Goal: Task Accomplishment & Management: Use online tool/utility

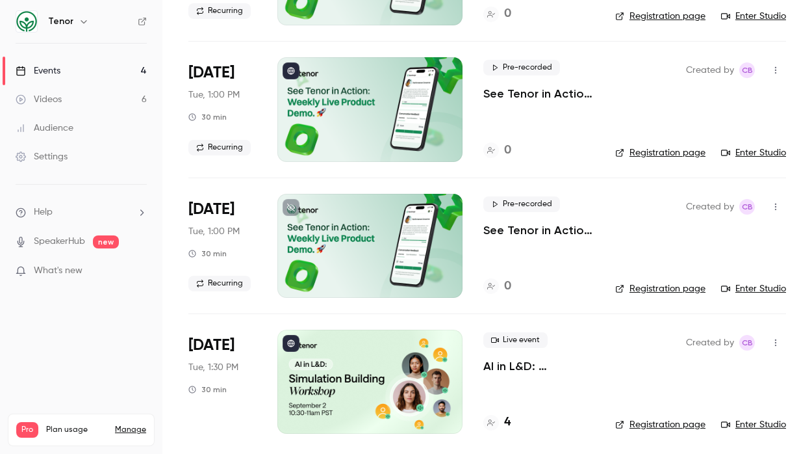
click at [504, 418] on h4 "4" at bounding box center [507, 422] width 6 height 18
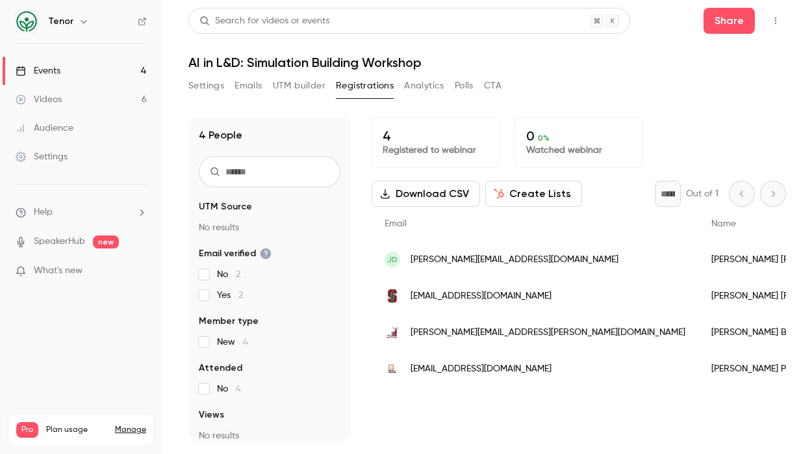
click at [534, 192] on button "Create Lists" at bounding box center [534, 194] width 97 height 26
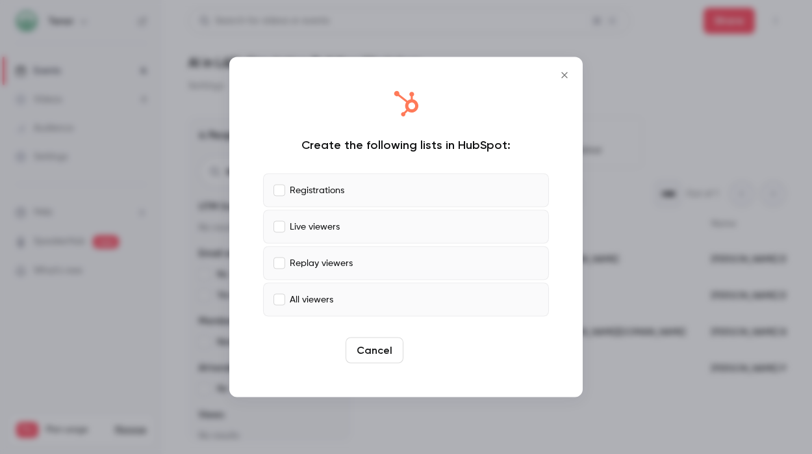
click at [439, 346] on button "Create" at bounding box center [438, 350] width 58 height 26
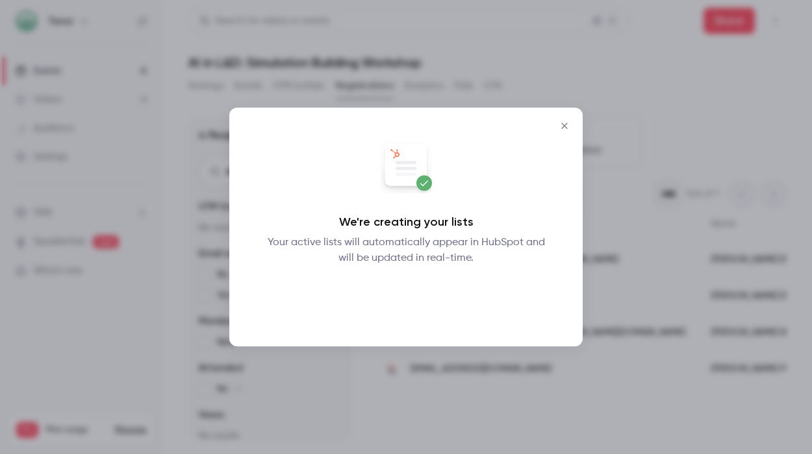
click at [404, 296] on button "Okay" at bounding box center [406, 300] width 47 height 26
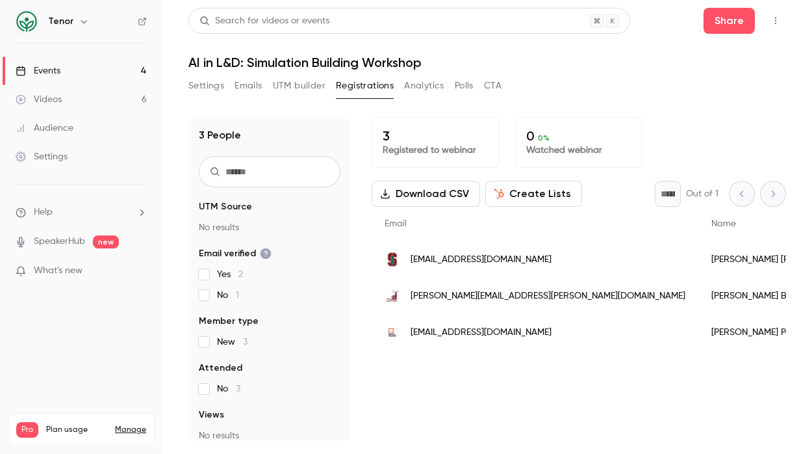
click at [467, 380] on div "3 Registered to webinar 0 0 % Watched webinar Download CSV Create Lists * Out o…" at bounding box center [579, 279] width 415 height 324
